Goal: Transaction & Acquisition: Purchase product/service

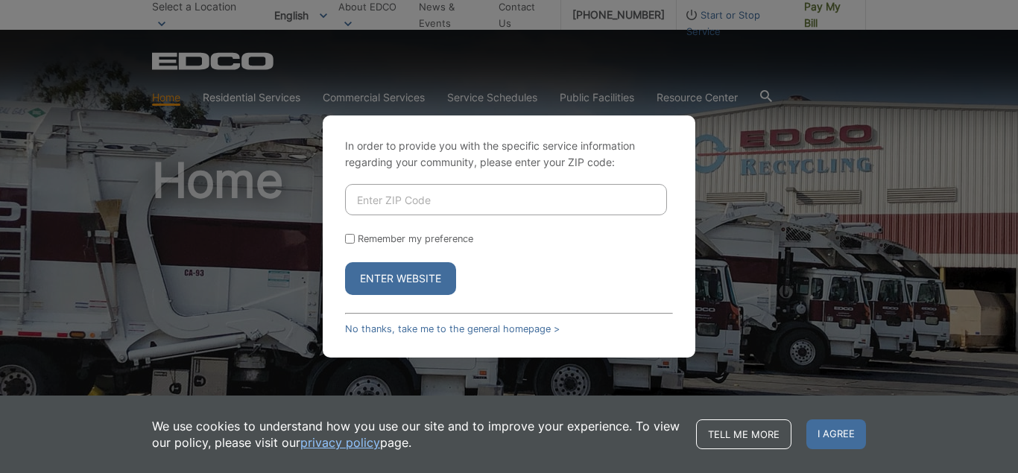
click at [408, 212] on input "Enter ZIP Code" at bounding box center [506, 199] width 322 height 31
type input "919332"
click at [350, 234] on input "Remember my preference" at bounding box center [350, 239] width 10 height 10
checkbox input "true"
click at [370, 272] on button "Enter Website" at bounding box center [400, 278] width 111 height 33
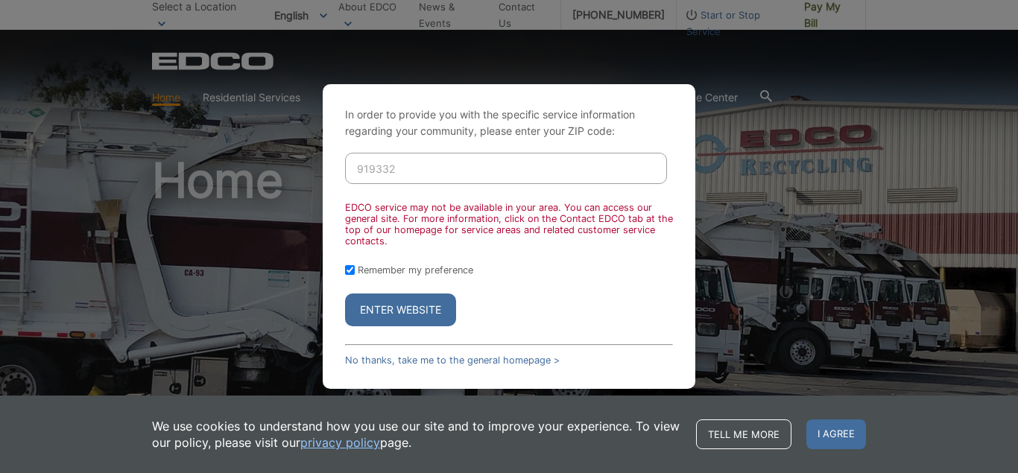
click at [416, 306] on button "Enter Website" at bounding box center [400, 310] width 111 height 33
click at [558, 294] on div "Enter Website" at bounding box center [509, 310] width 328 height 33
click at [442, 359] on link "No thanks, take me to the general homepage >" at bounding box center [452, 360] width 215 height 11
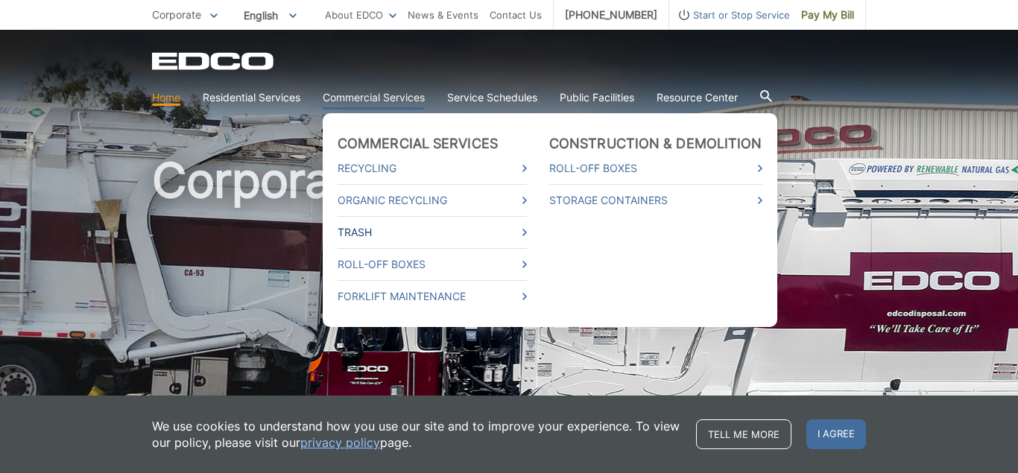
click at [420, 230] on link "Trash" at bounding box center [432, 232] width 189 height 16
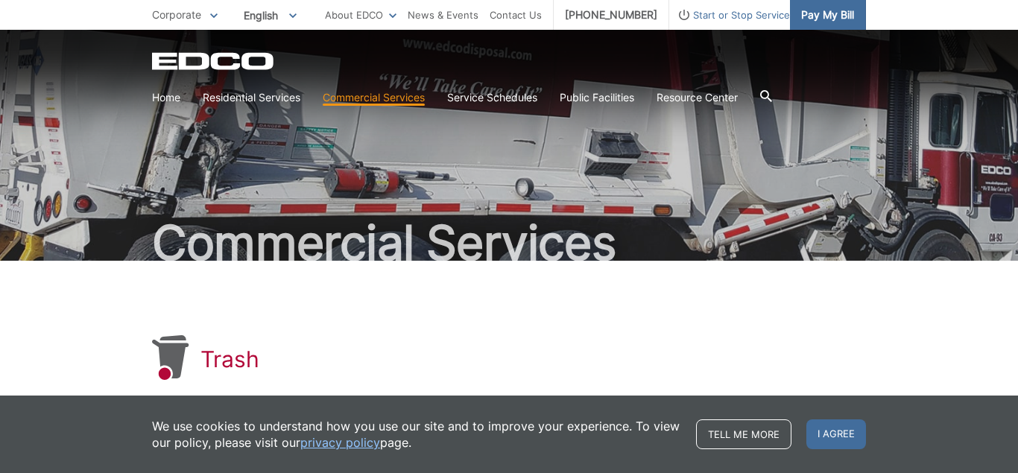
click at [830, 17] on span "Pay My Bill" at bounding box center [827, 15] width 53 height 16
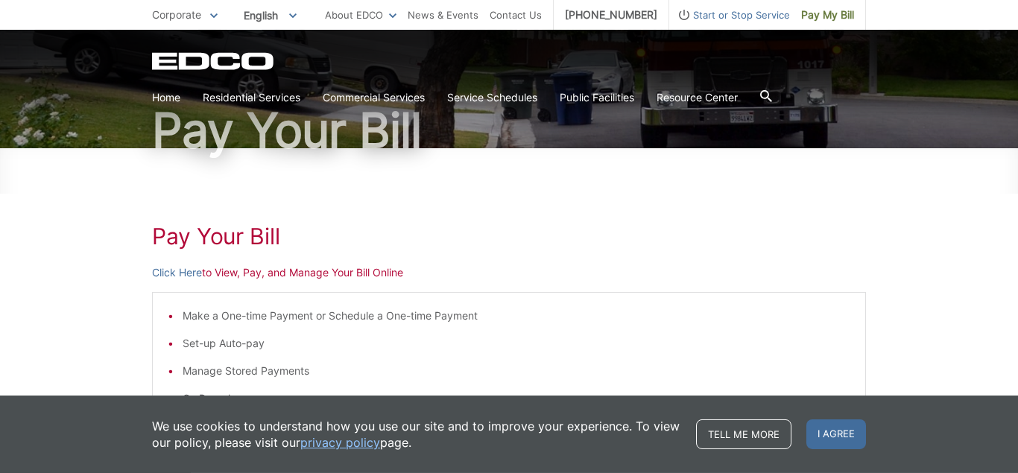
scroll to position [228, 0]
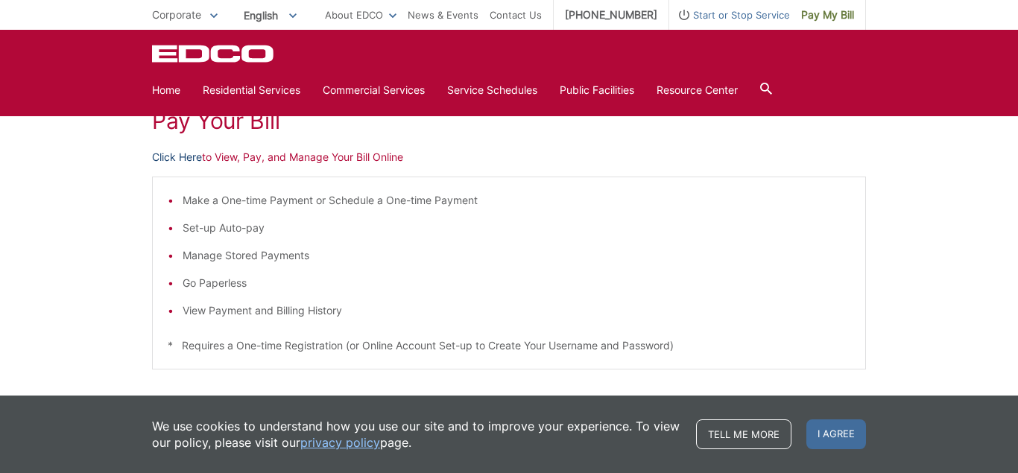
click at [177, 160] on link "Click Here" at bounding box center [177, 157] width 50 height 16
